Goal: Go to known website: Access a specific website the user already knows

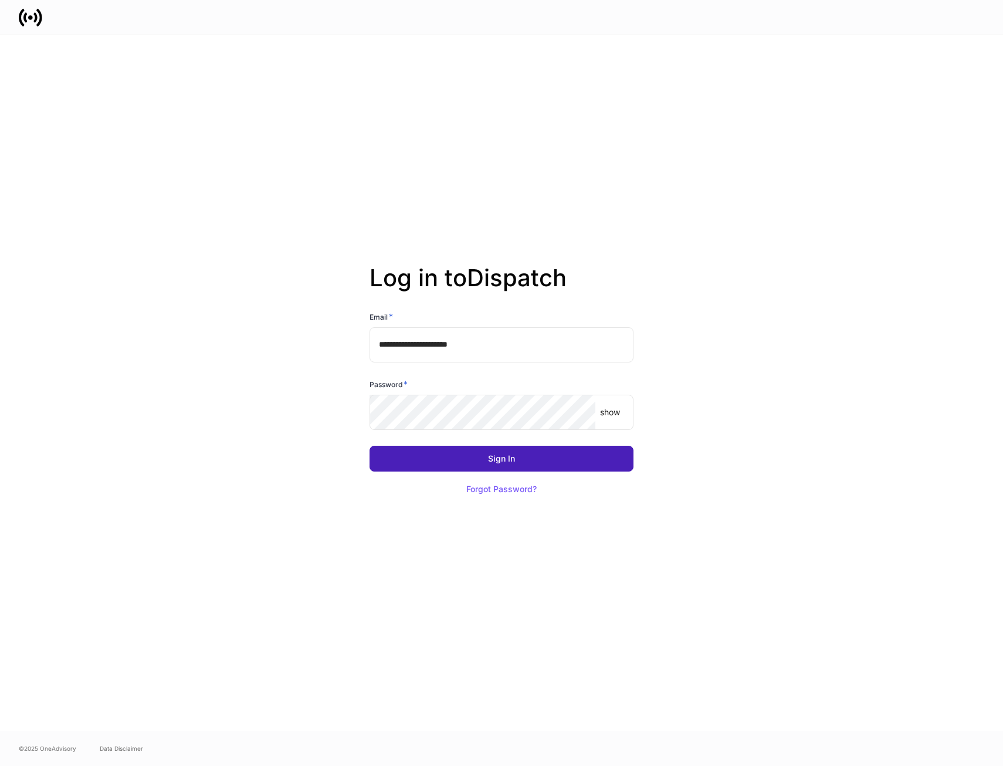
click at [495, 455] on div "Sign In" at bounding box center [501, 459] width 27 height 8
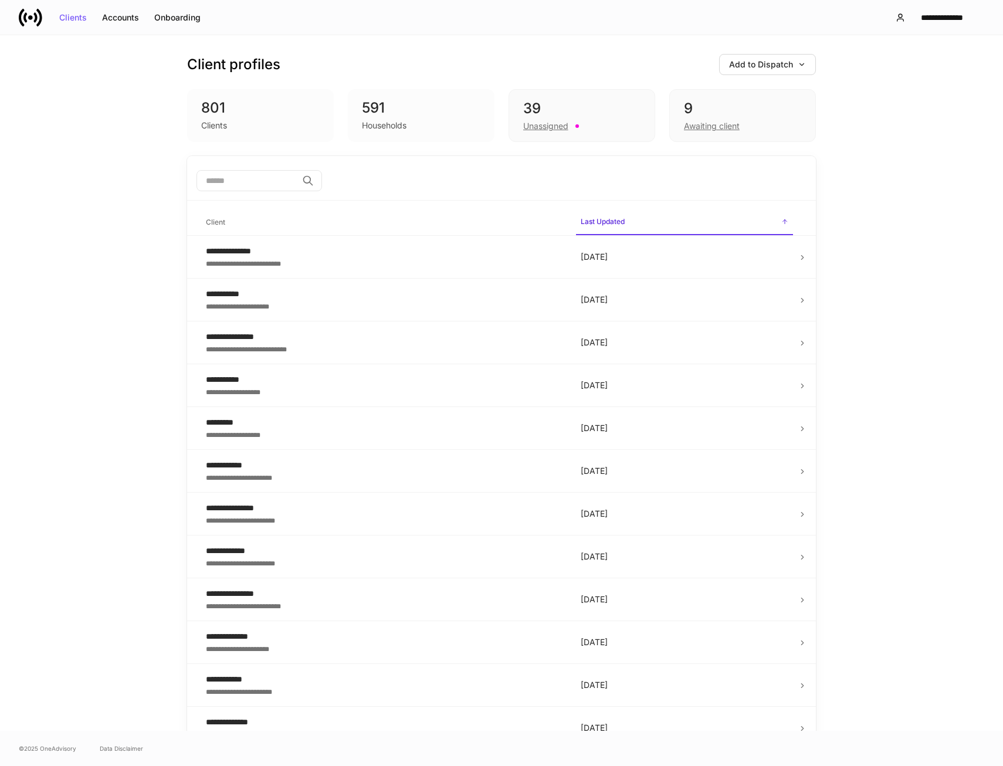
click at [617, 35] on div "Client profiles Add to Dispatch 801 Clients 591 Households 39 Unassigned 9 Awai…" at bounding box center [501, 95] width 629 height 121
